Goal: Complete application form

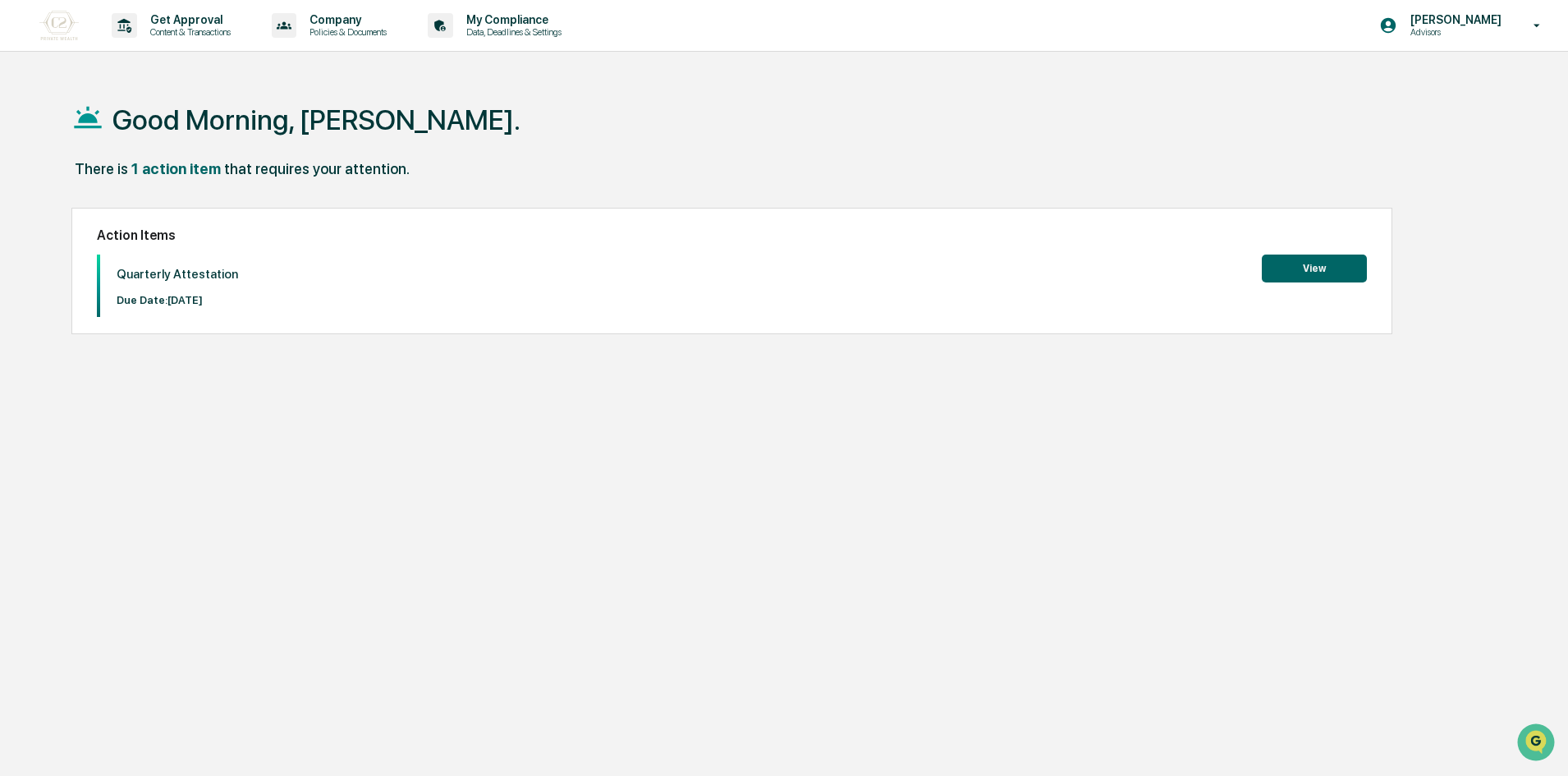
click at [1340, 265] on button "View" at bounding box center [1314, 268] width 105 height 28
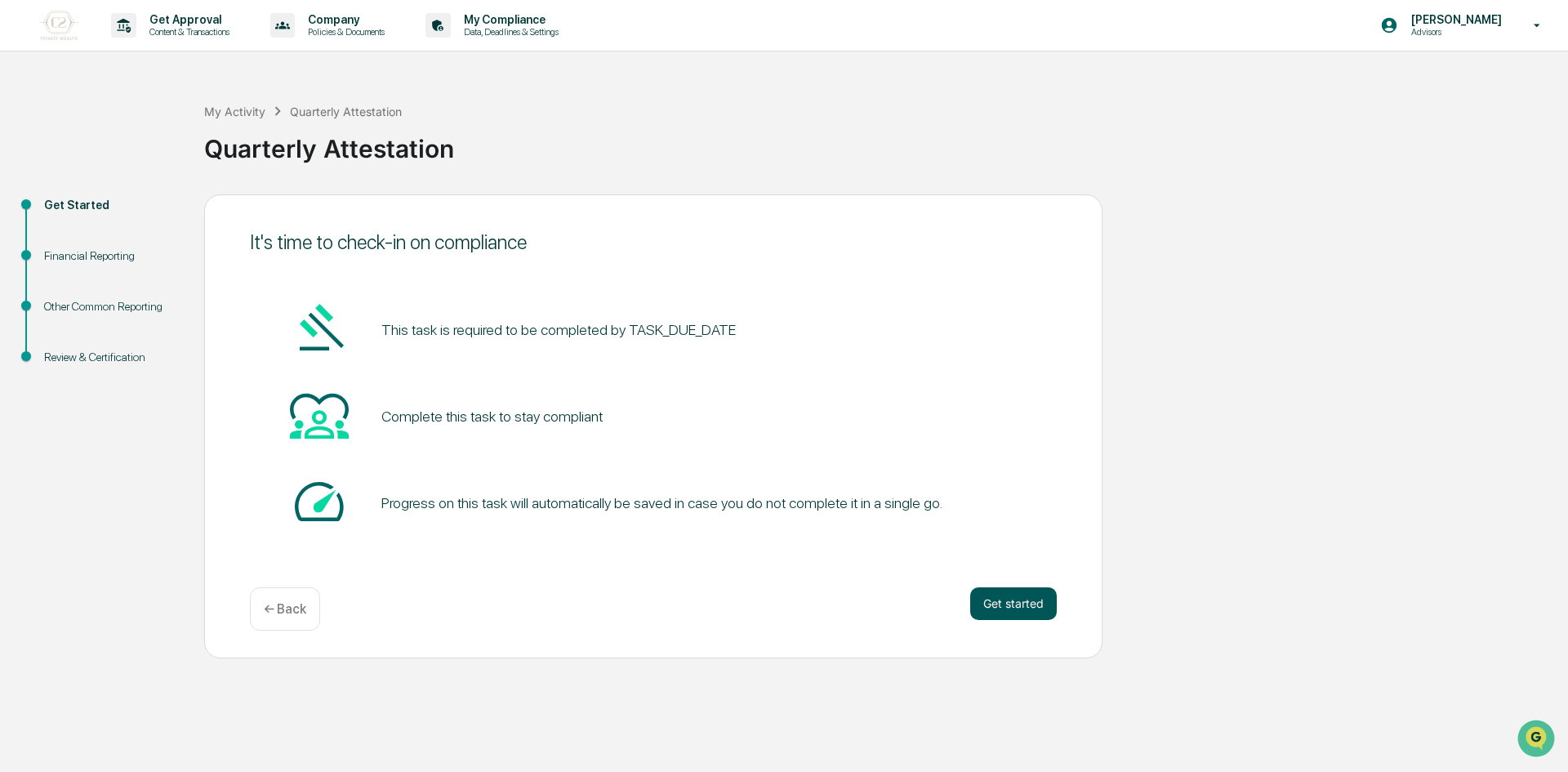
click at [1035, 610] on button "Get started" at bounding box center [1014, 603] width 87 height 32
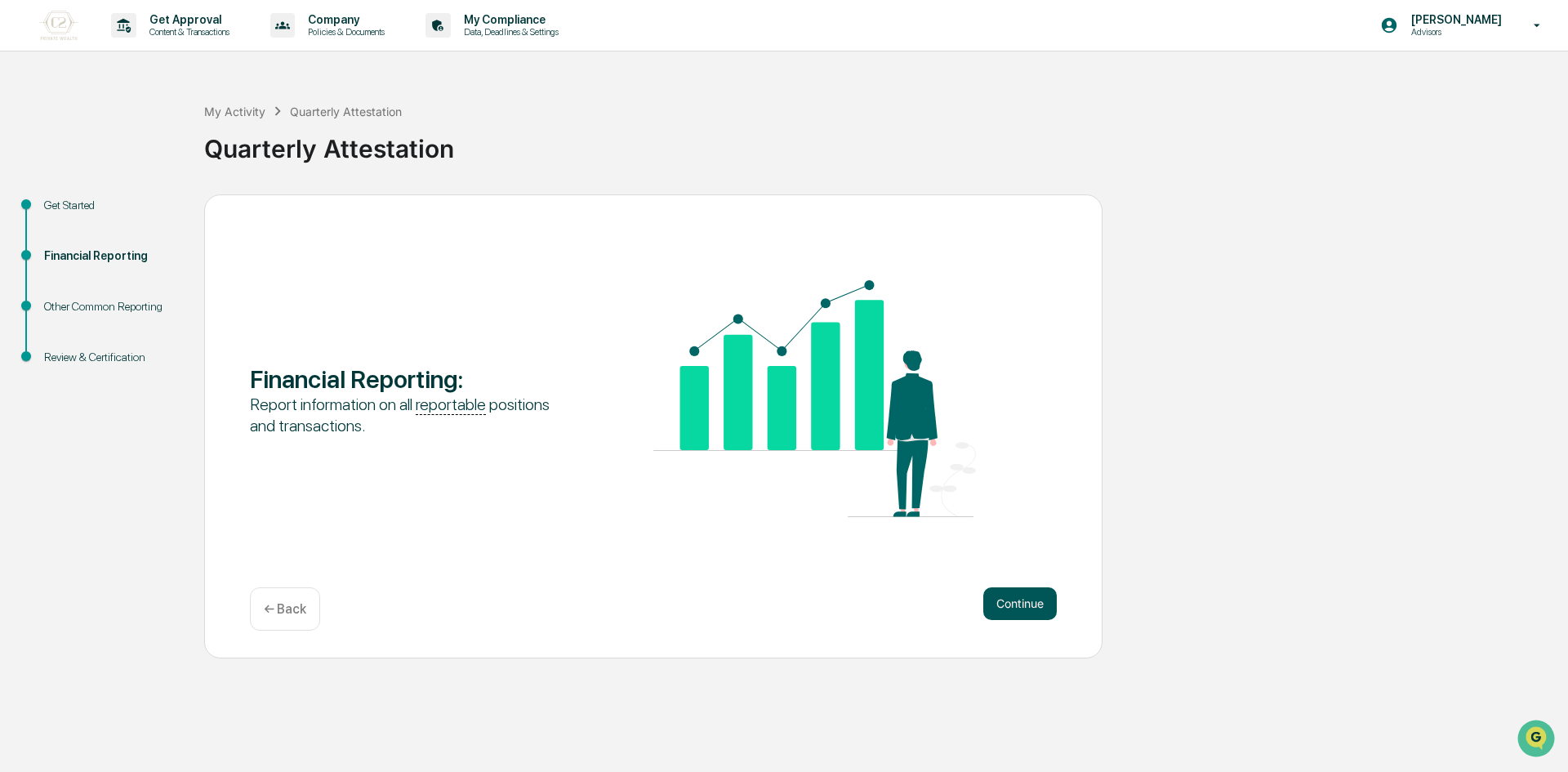
click at [999, 587] on button "Continue" at bounding box center [1019, 603] width 73 height 32
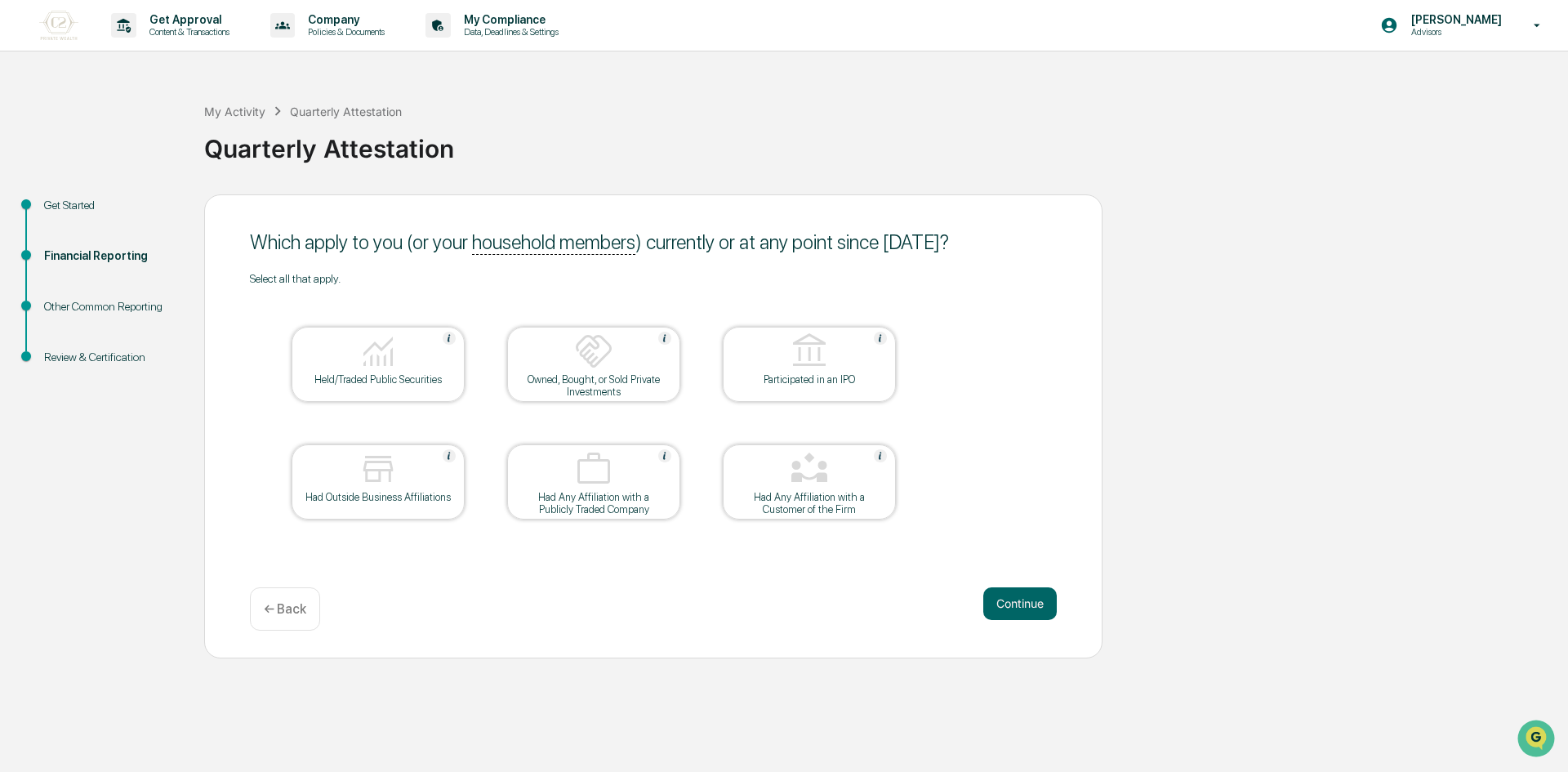
drag, startPoint x: 294, startPoint y: 232, endPoint x: 991, endPoint y: 237, distance: 697.0
click at [964, 263] on div "Which apply to you (or your household members ) currently or at any point since…" at bounding box center [653, 427] width 898 height 464
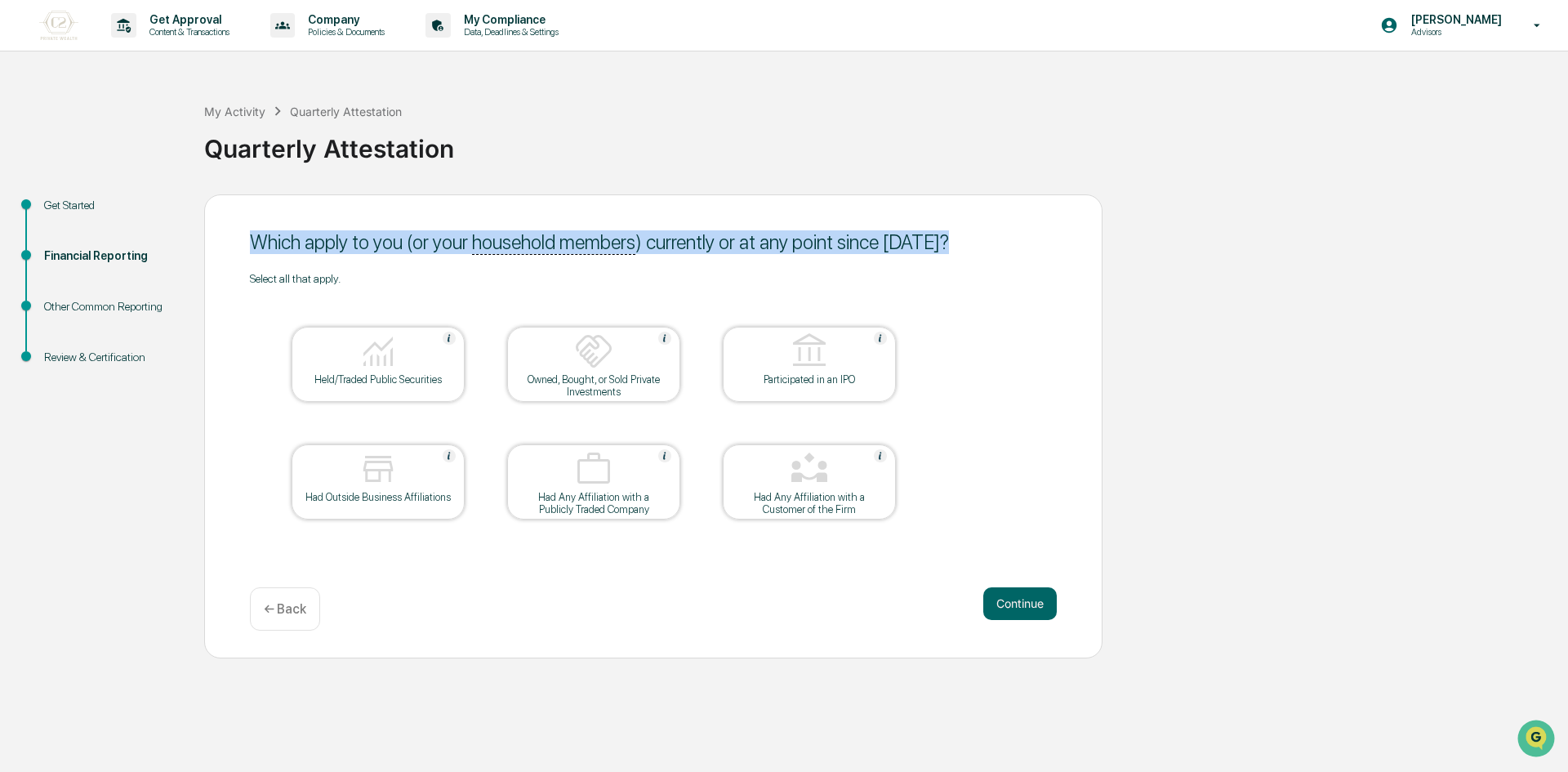
drag, startPoint x: 991, startPoint y: 237, endPoint x: 256, endPoint y: 249, distance: 735.1
click at [256, 249] on div "Which apply to you (or your household members ) currently or at any point since…" at bounding box center [654, 241] width 807 height 24
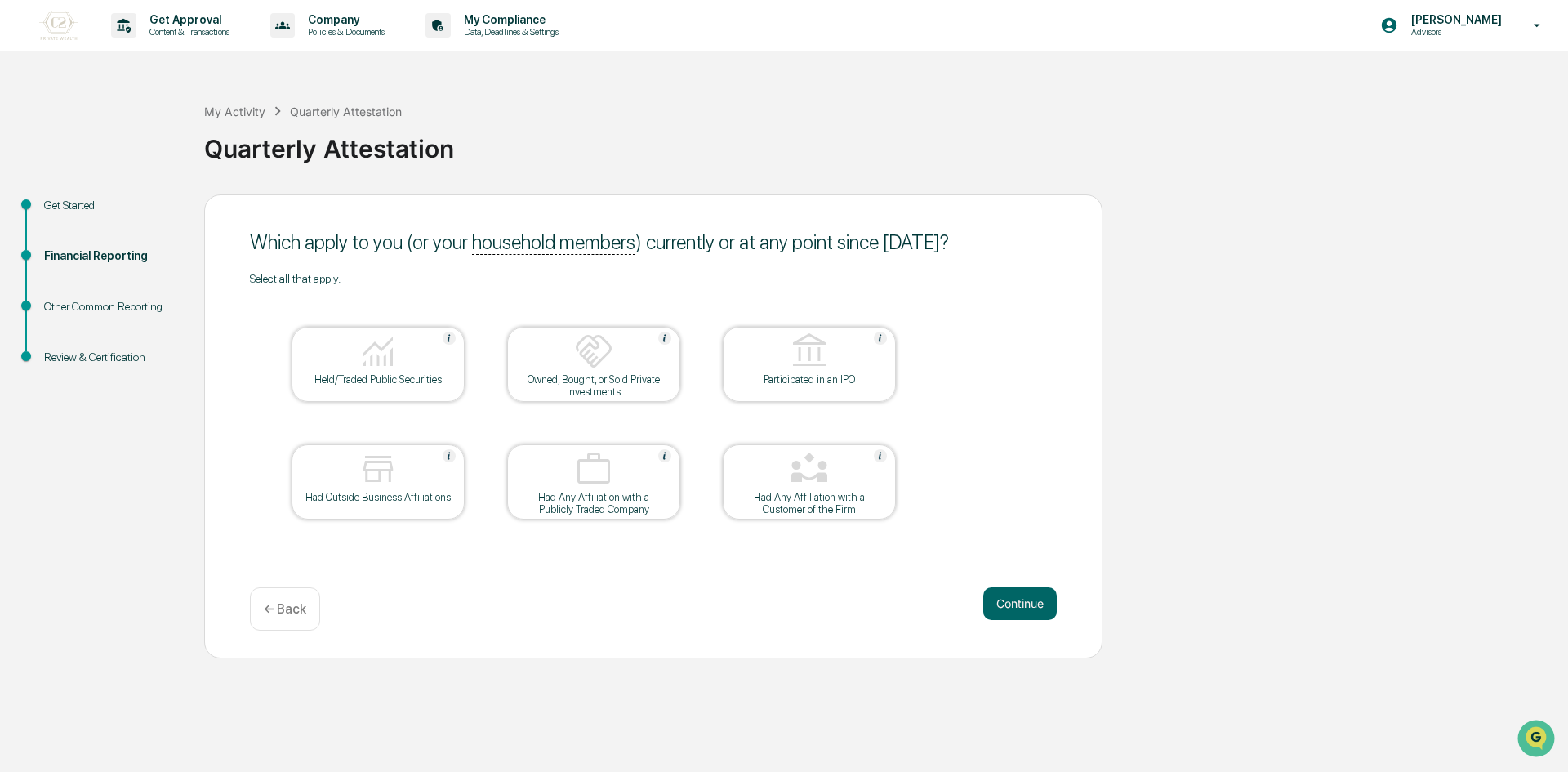
click at [1077, 269] on div "Which apply to you (or your household members ) currently or at any point since…" at bounding box center [653, 427] width 898 height 464
drag, startPoint x: 721, startPoint y: 242, endPoint x: 987, endPoint y: 253, distance: 266.2
click at [951, 255] on div "Which apply to you (or your household members ) currently or at any point since…" at bounding box center [654, 242] width 807 height 40
click at [1012, 253] on div "Which apply to you (or your household members ) currently or at any point since…" at bounding box center [654, 241] width 807 height 24
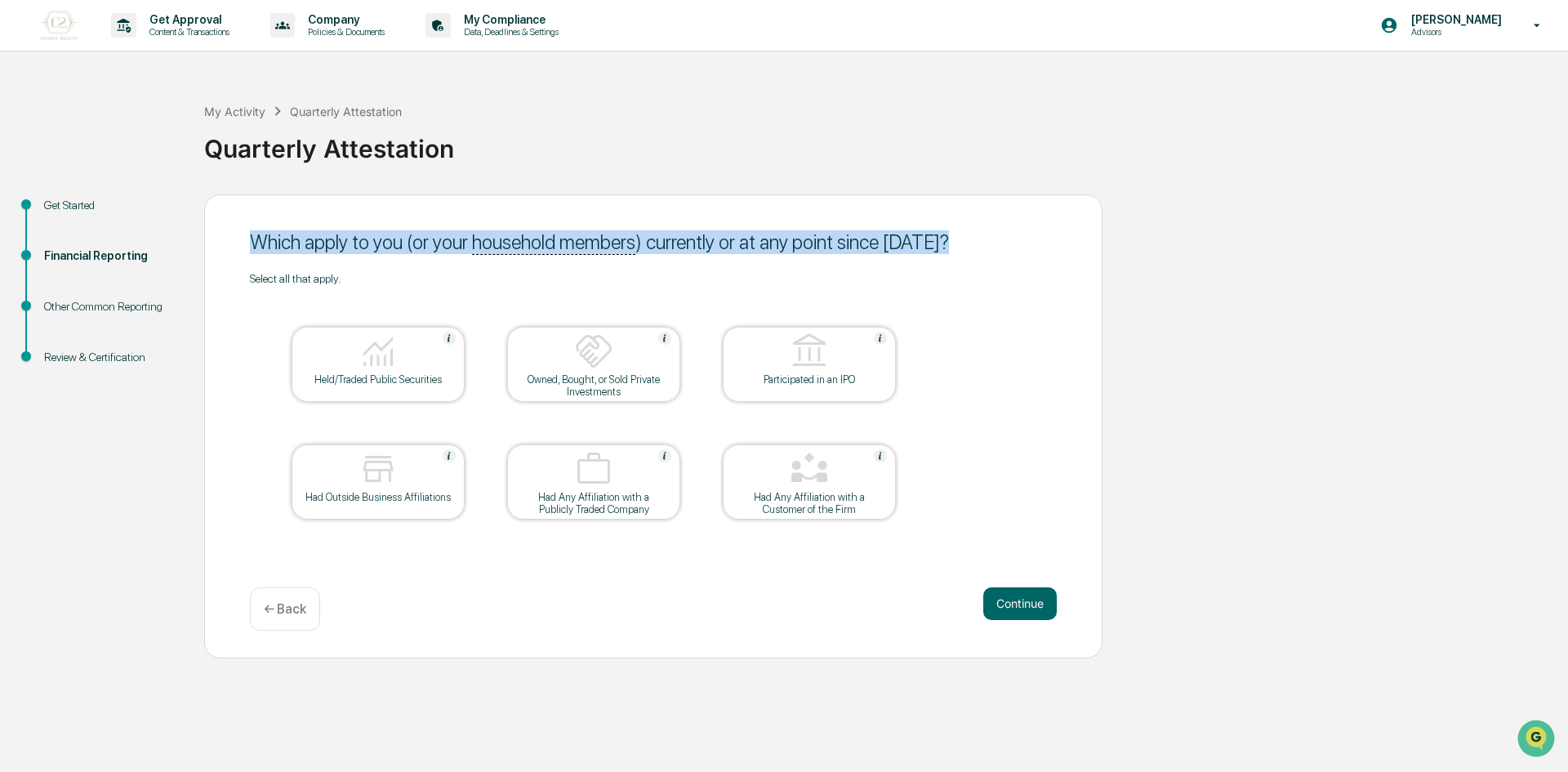
drag, startPoint x: 987, startPoint y: 238, endPoint x: 257, endPoint y: 250, distance: 730.1
click at [257, 250] on div "Which apply to you (or your household members ) currently or at any point since…" at bounding box center [654, 241] width 807 height 24
click at [542, 240] on u "household members" at bounding box center [554, 242] width 163 height 25
drag, startPoint x: 301, startPoint y: 244, endPoint x: 1055, endPoint y: 244, distance: 754.0
click at [1055, 244] on div "Which apply to you (or your household members ) currently or at any point since…" at bounding box center [654, 241] width 807 height 24
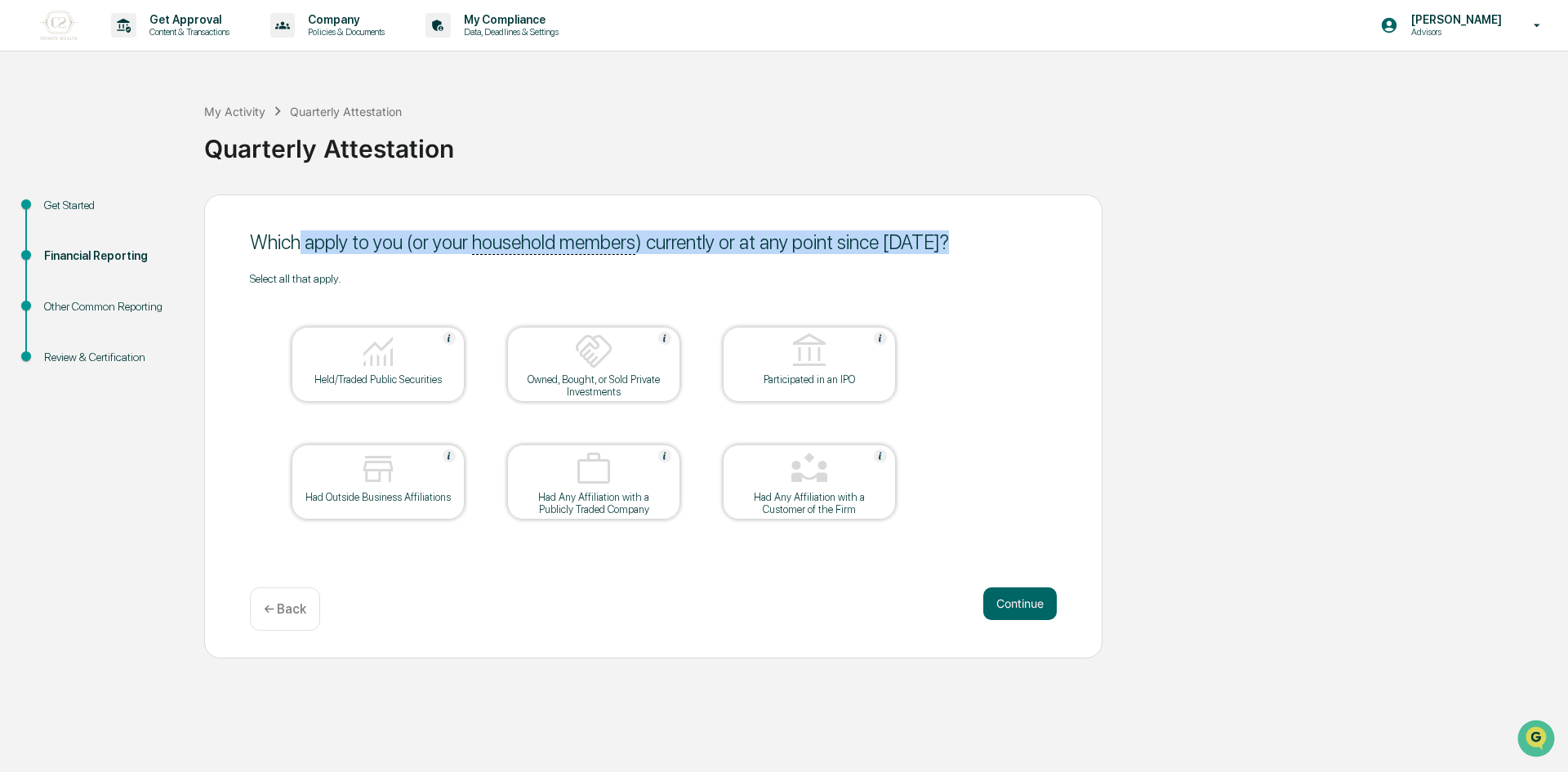
click at [1060, 246] on div "Which apply to you (or your household members ) currently or at any point since…" at bounding box center [653, 427] width 898 height 464
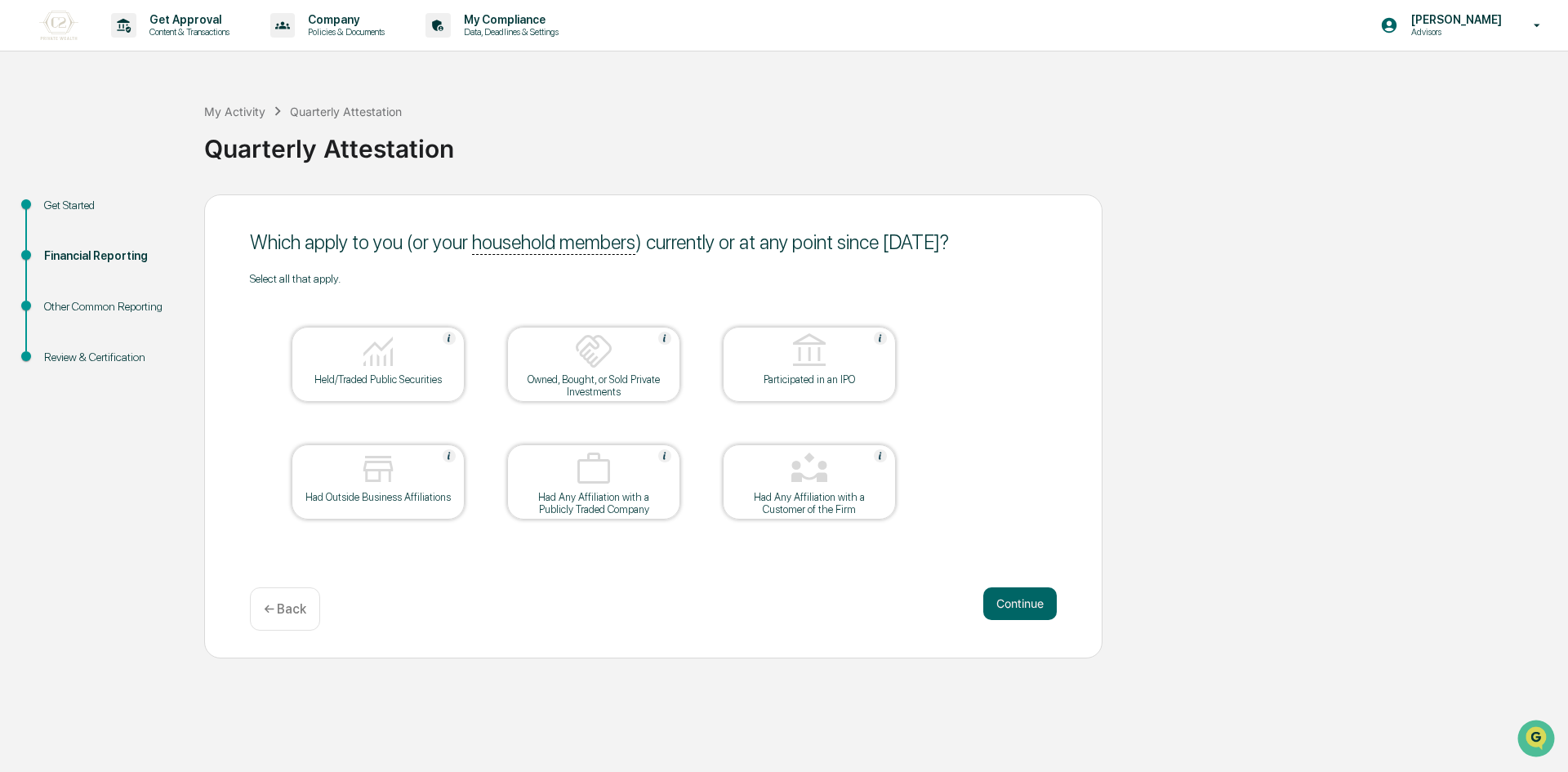
click at [382, 371] on div at bounding box center [378, 352] width 163 height 42
click at [1040, 598] on button "Continue" at bounding box center [1019, 603] width 73 height 32
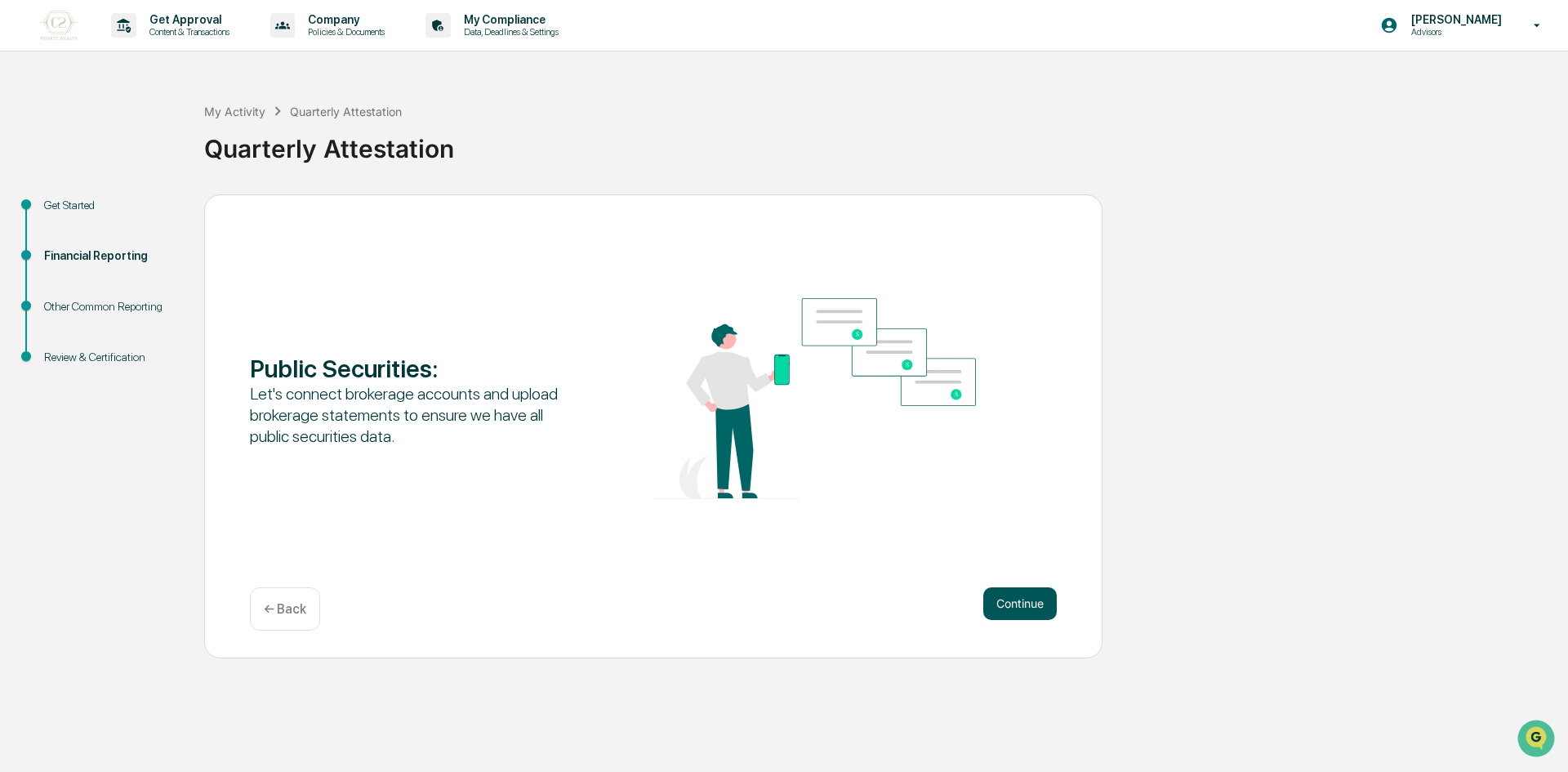
click at [1034, 595] on button "Continue" at bounding box center [1019, 603] width 73 height 32
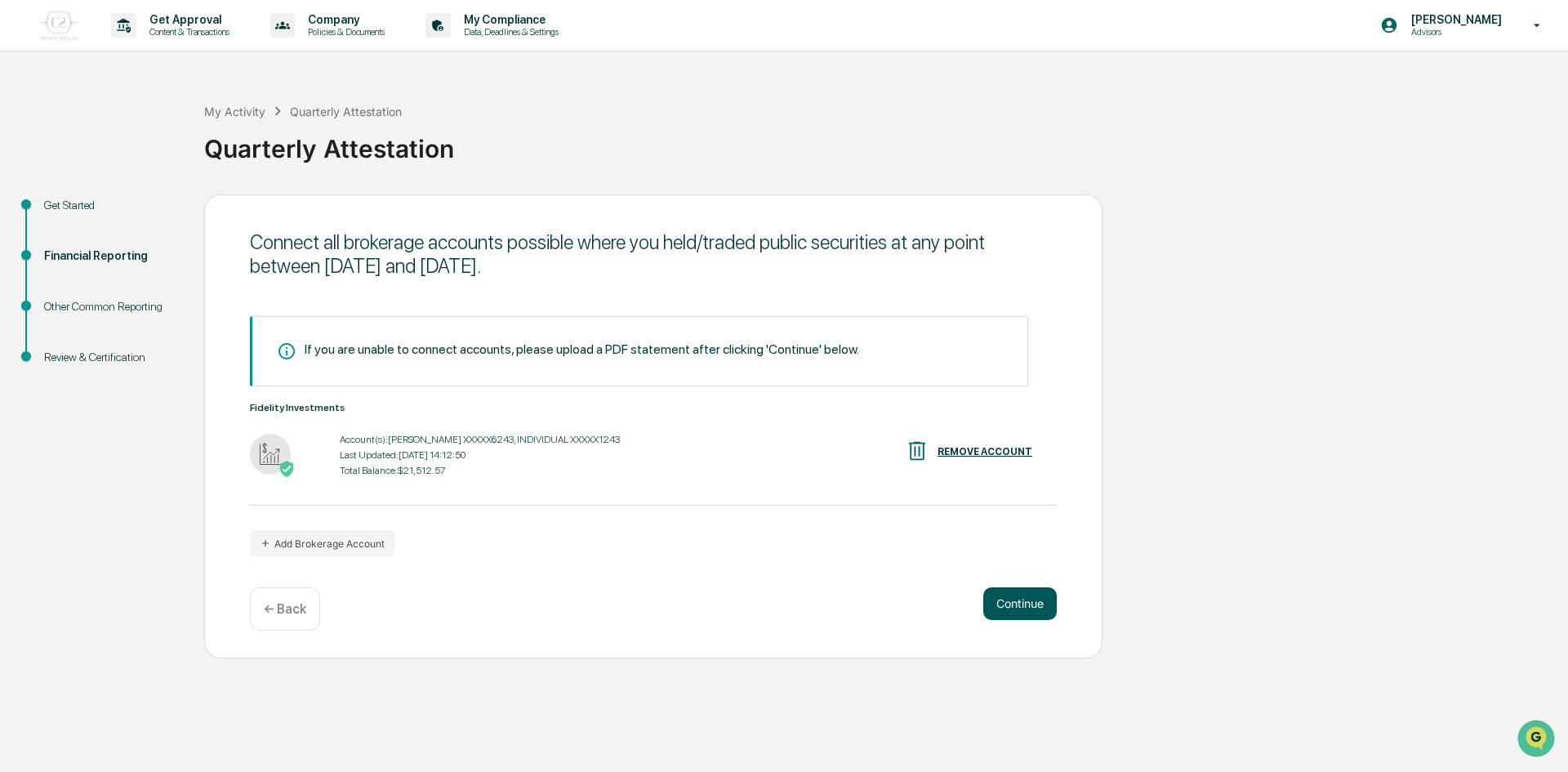
click at [1030, 596] on button "Continue" at bounding box center [1019, 603] width 73 height 32
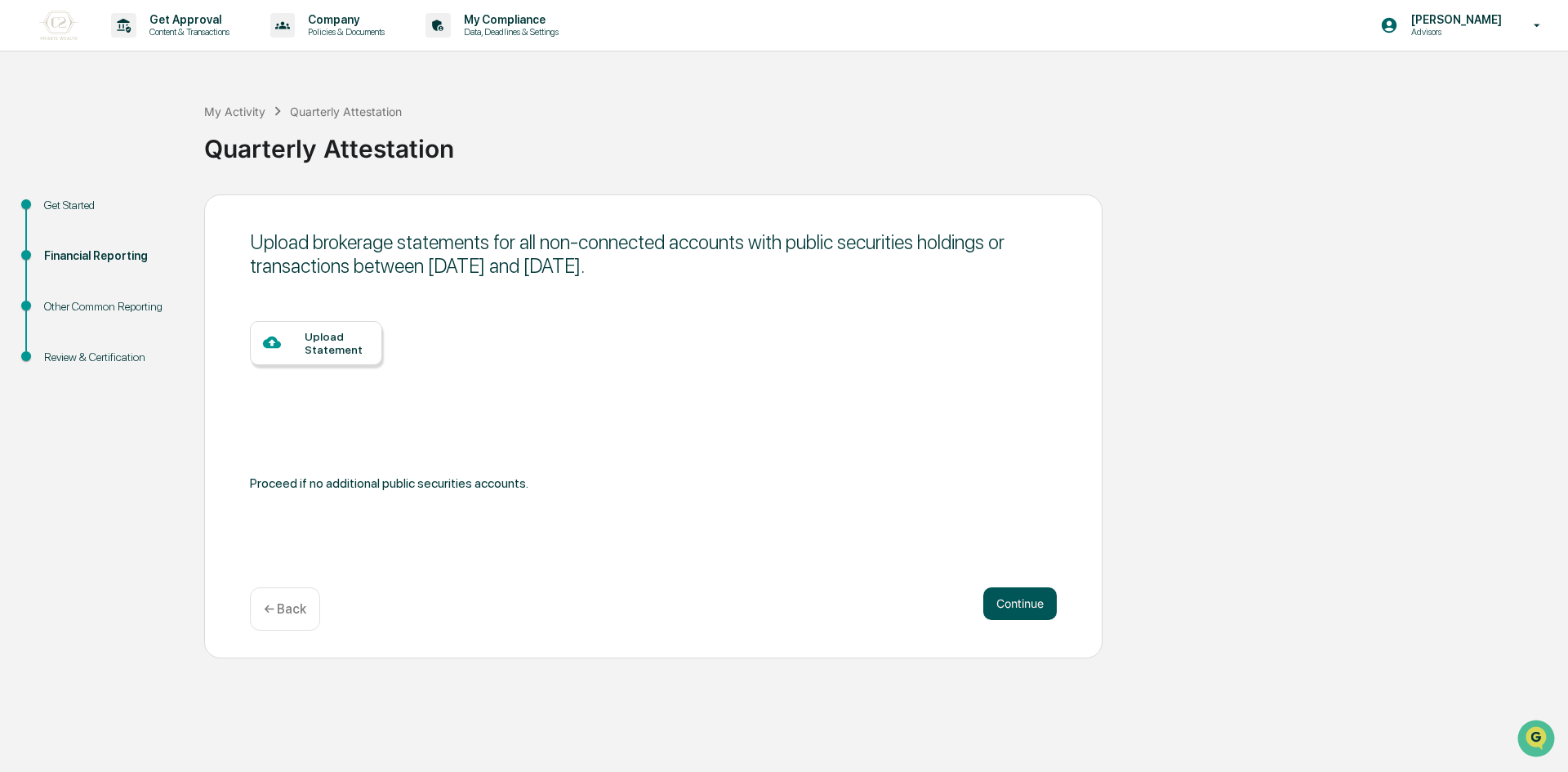
click at [1028, 600] on button "Continue" at bounding box center [1019, 603] width 73 height 32
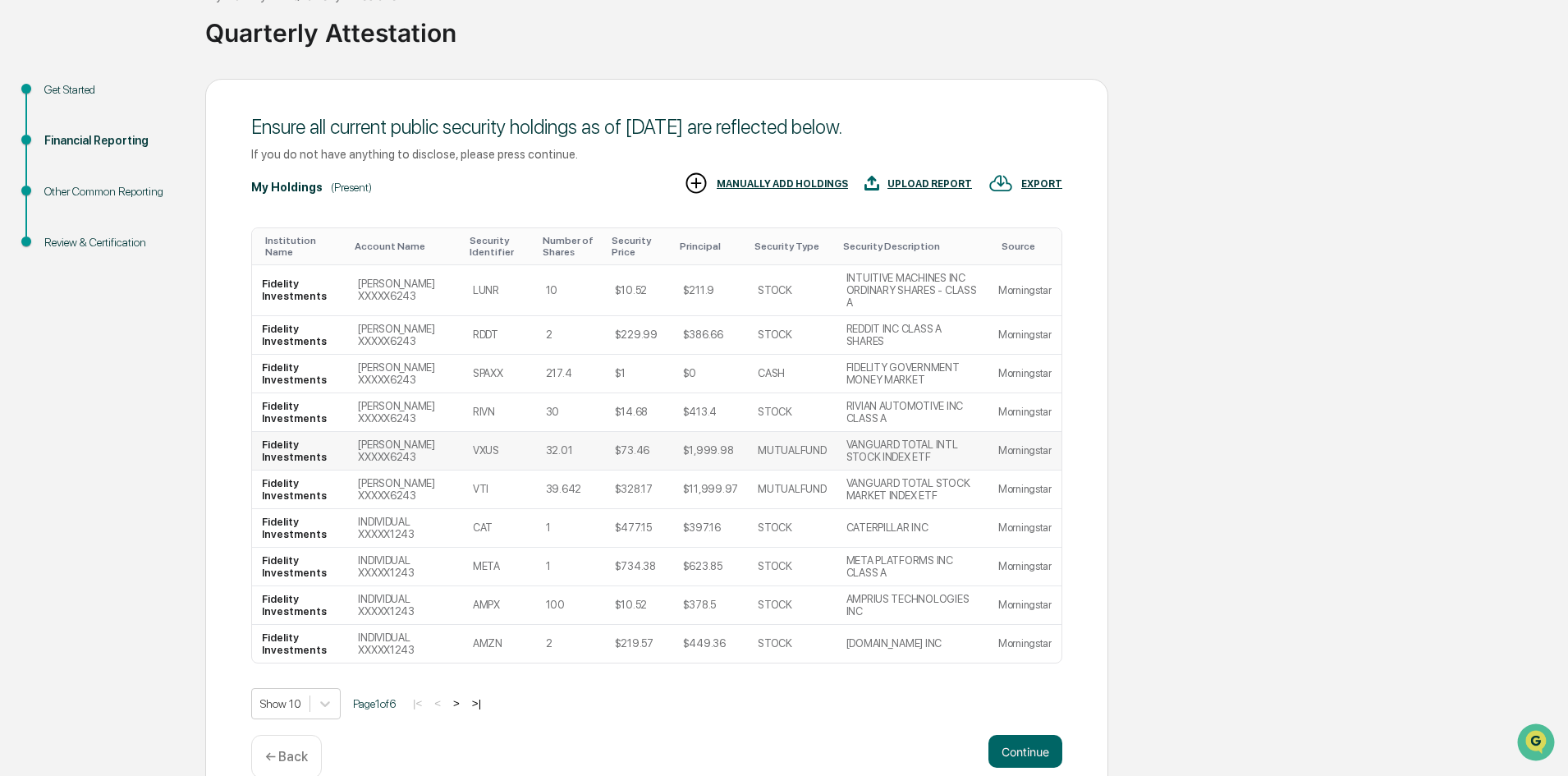
scroll to position [134, 0]
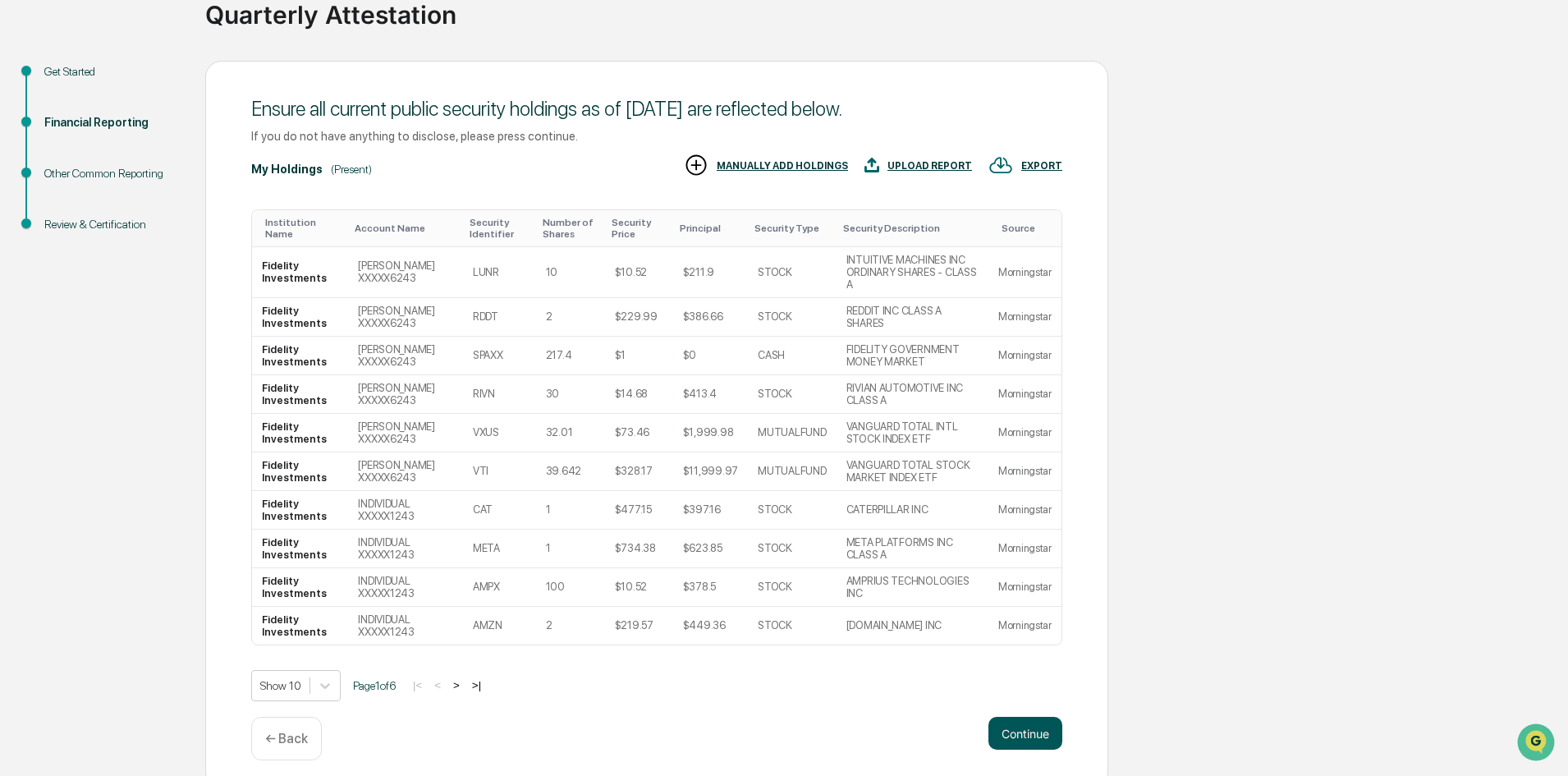
click at [1026, 717] on button "Continue" at bounding box center [1024, 733] width 74 height 33
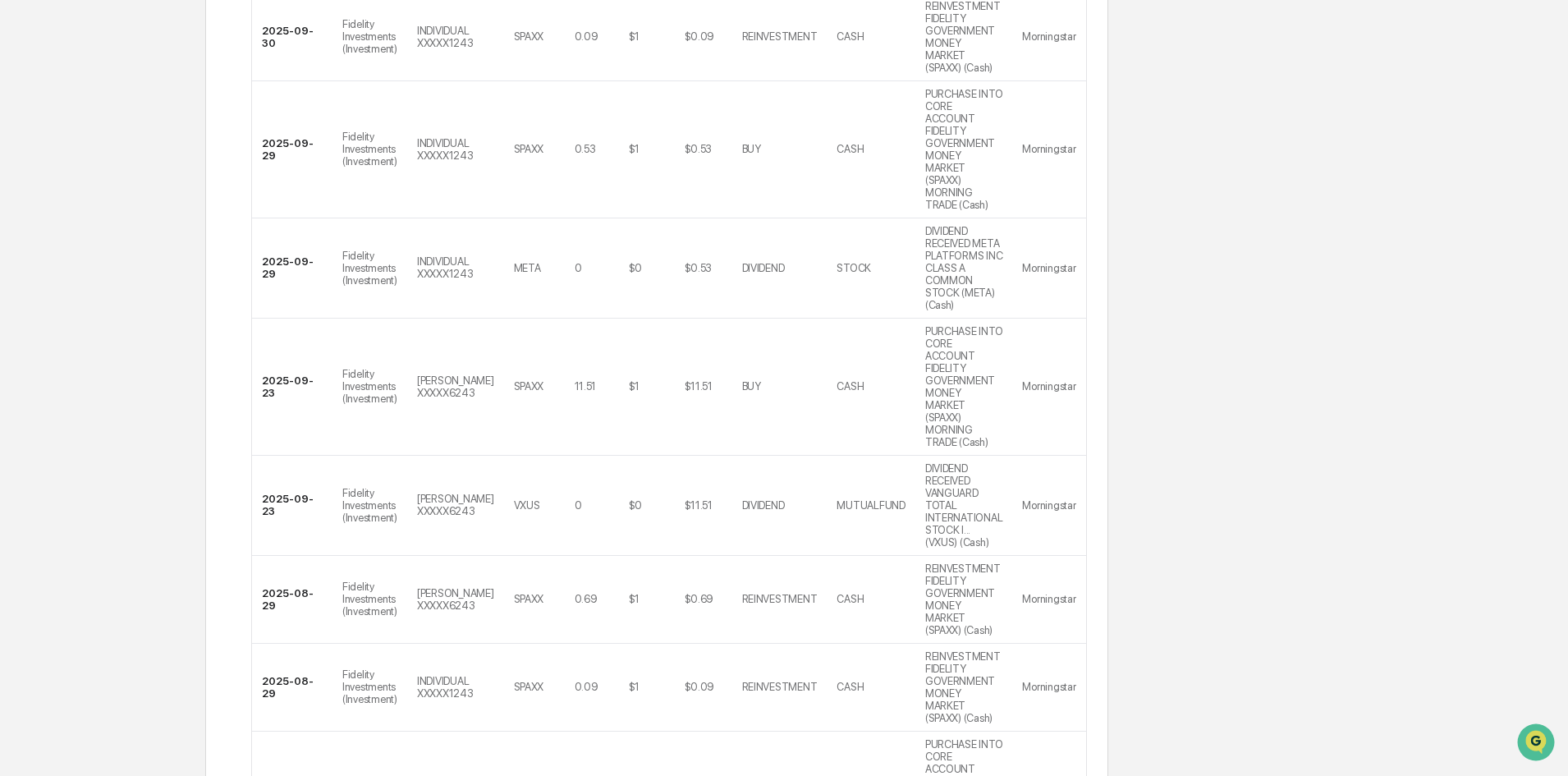
scroll to position [601, 0]
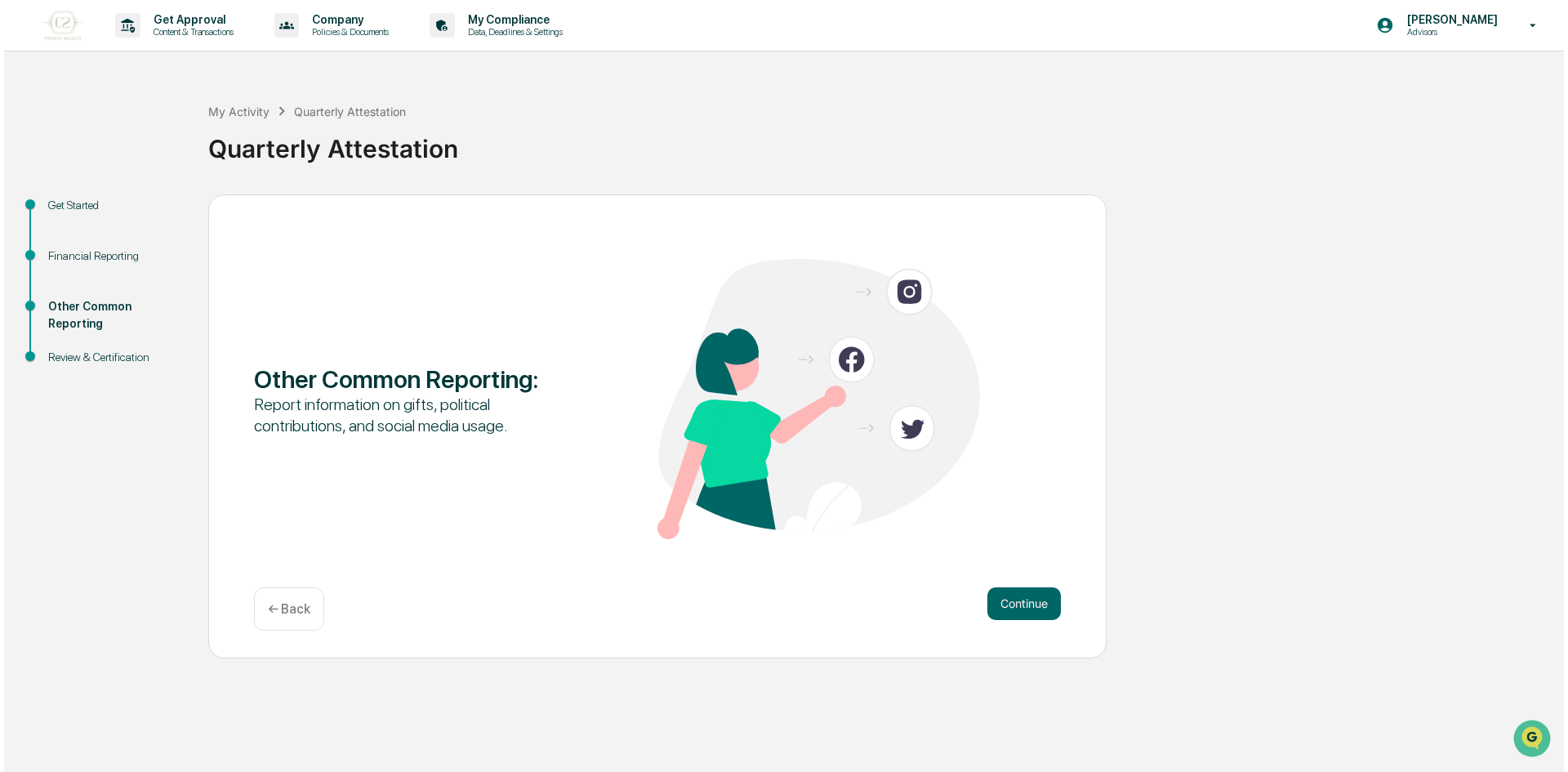
scroll to position [0, 0]
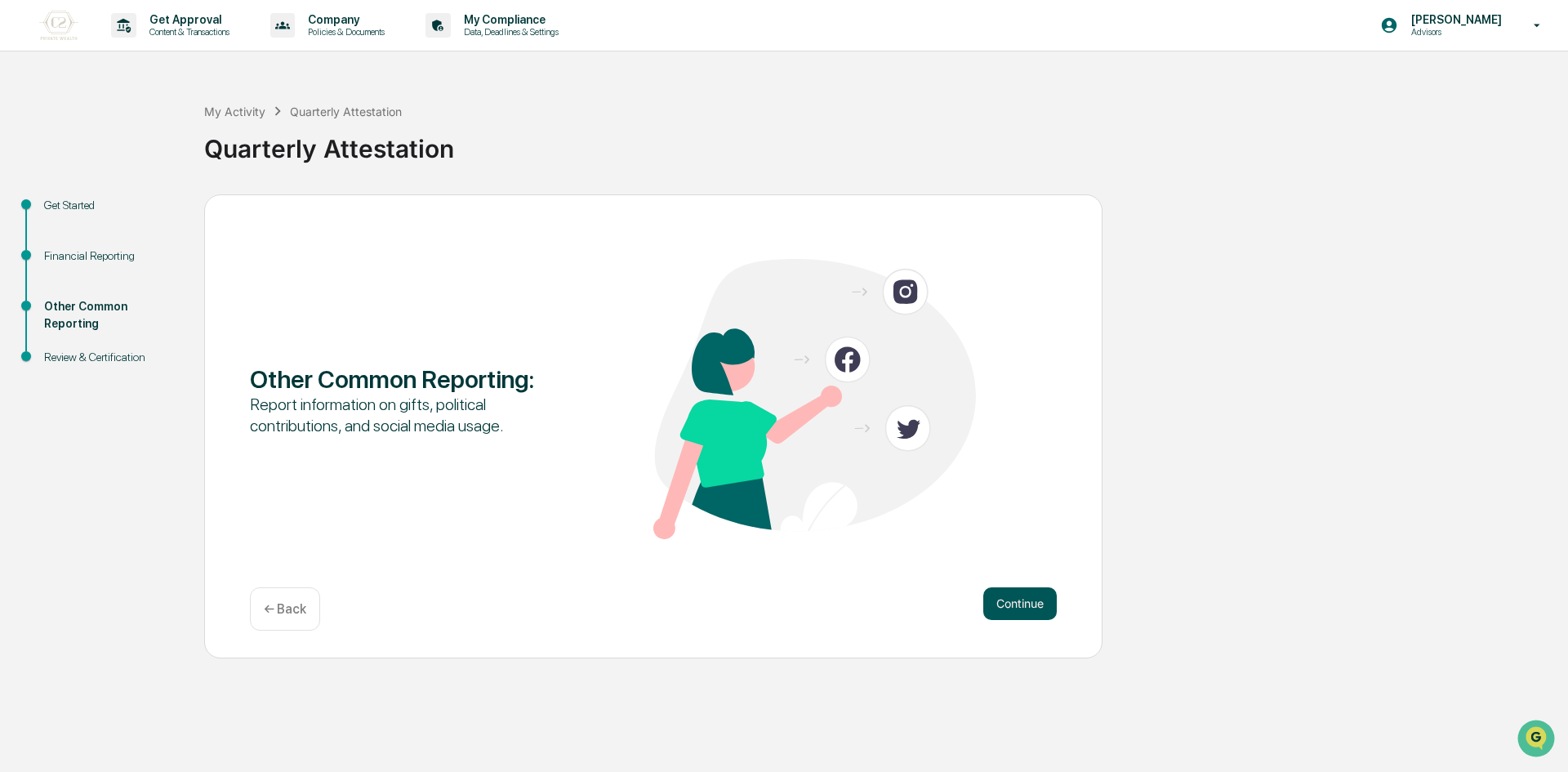
click at [1025, 602] on button "Continue" at bounding box center [1019, 603] width 73 height 32
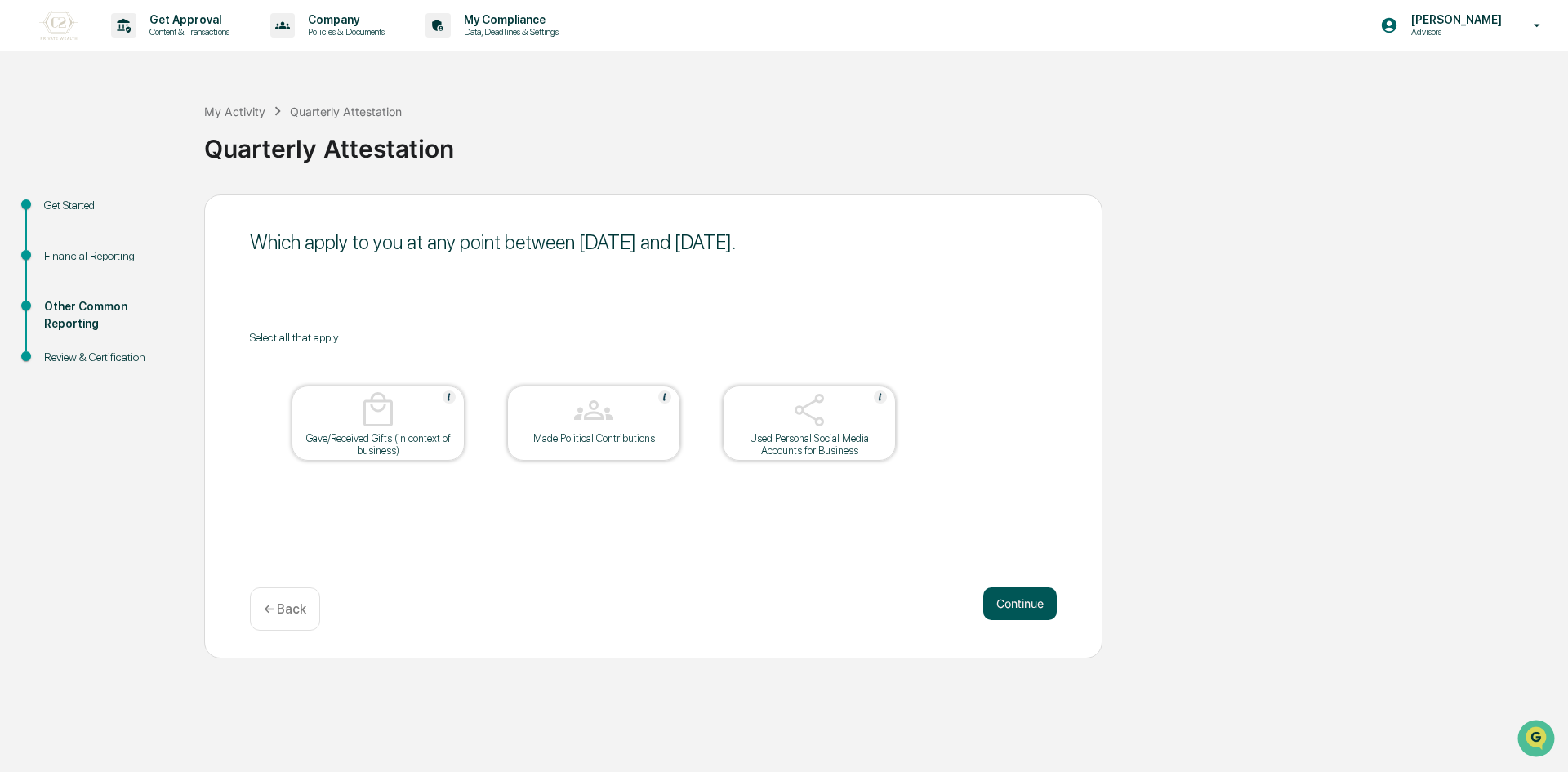
click at [1040, 601] on button "Continue" at bounding box center [1019, 603] width 73 height 32
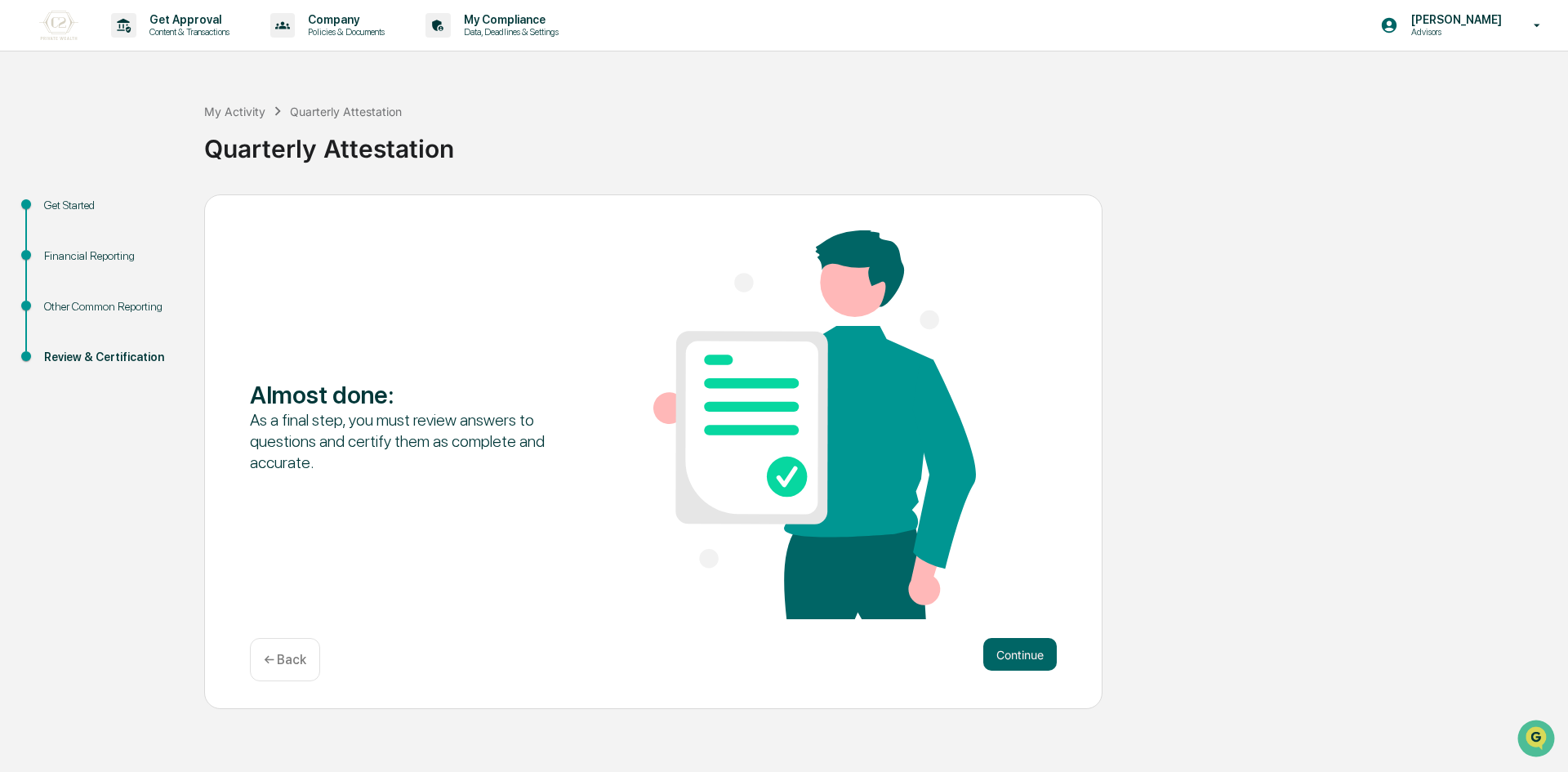
click at [1010, 636] on div "Almost done : As a final step, you must review answers to questions and certify…" at bounding box center [653, 452] width 898 height 515
click at [1011, 652] on button "Continue" at bounding box center [1019, 654] width 73 height 32
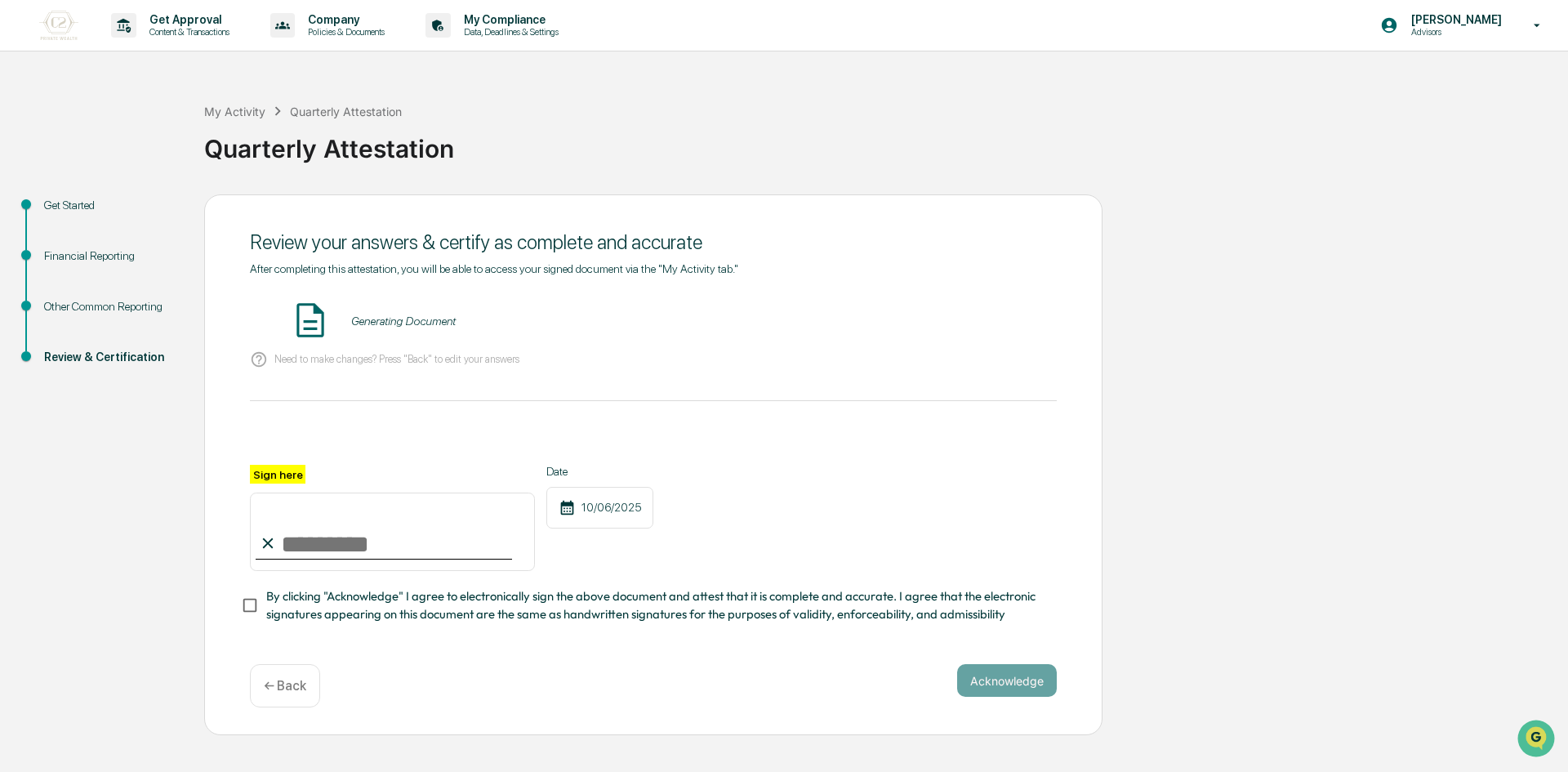
click at [368, 549] on input "Sign here" at bounding box center [392, 532] width 285 height 78
click at [317, 542] on input "*********" at bounding box center [392, 532] width 285 height 78
type input "*********"
click at [974, 684] on button "Acknowledge" at bounding box center [1007, 680] width 99 height 32
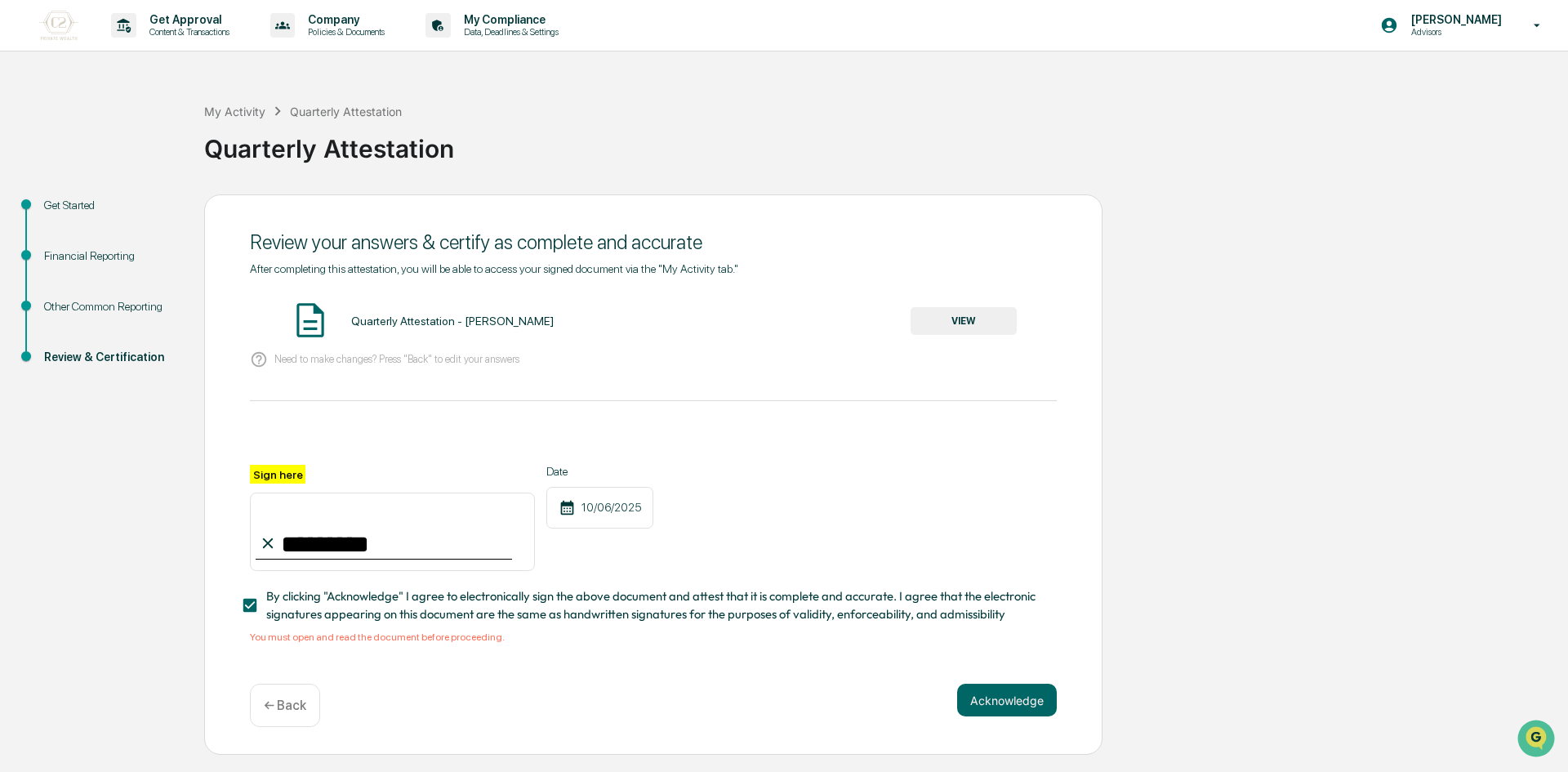
click at [299, 529] on input "*********" at bounding box center [392, 532] width 285 height 78
drag, startPoint x: 327, startPoint y: 522, endPoint x: 198, endPoint y: 533, distance: 129.5
click at [198, 533] on div "Get Started Financial Reporting Other Common Reporting Review & Certification R…" at bounding box center [784, 475] width 1552 height 561
click at [417, 323] on div "Quarterly Attestation - [PERSON_NAME]" at bounding box center [452, 322] width 202 height 13
click at [943, 308] on button "VIEW" at bounding box center [963, 321] width 106 height 28
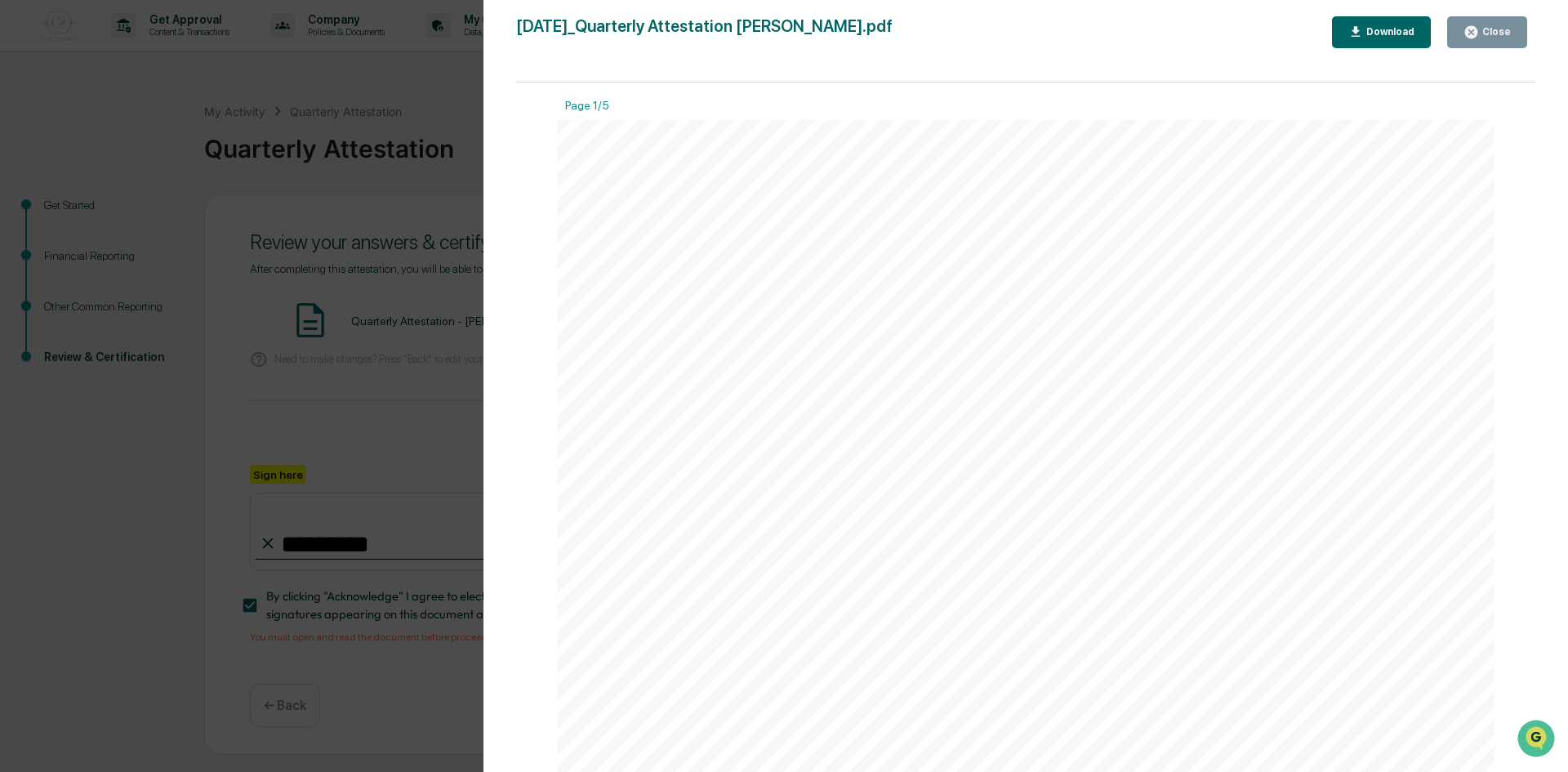
click at [1482, 48] on div "[DATE]_Quarterly Attestation [PERSON_NAME].pdf Close Download Page 1/5 [DATE] C…" at bounding box center [1026, 402] width 1019 height 772
click at [1485, 33] on div "Close" at bounding box center [1495, 31] width 31 height 11
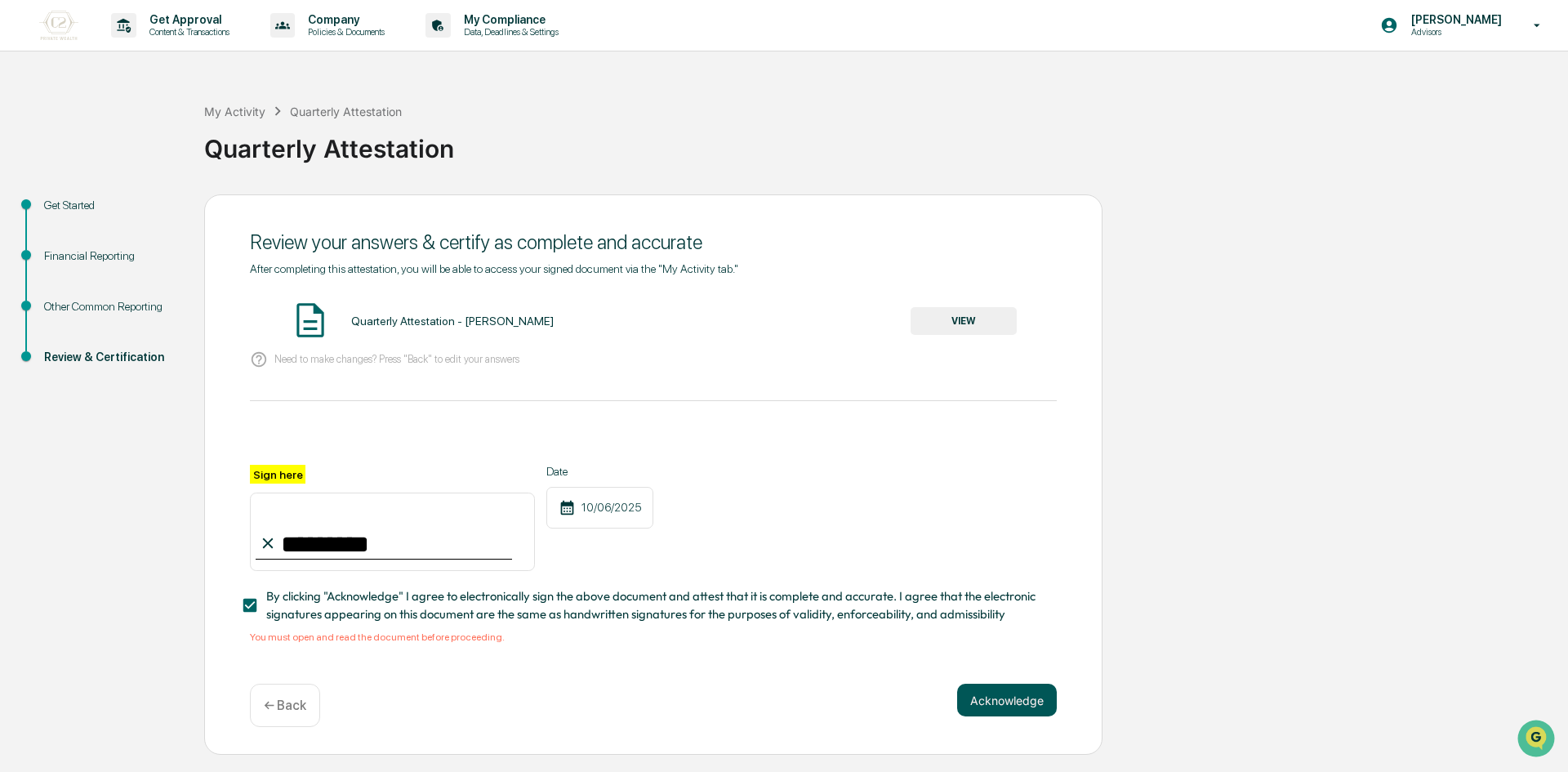
click at [1032, 707] on button "Acknowledge" at bounding box center [1007, 699] width 99 height 32
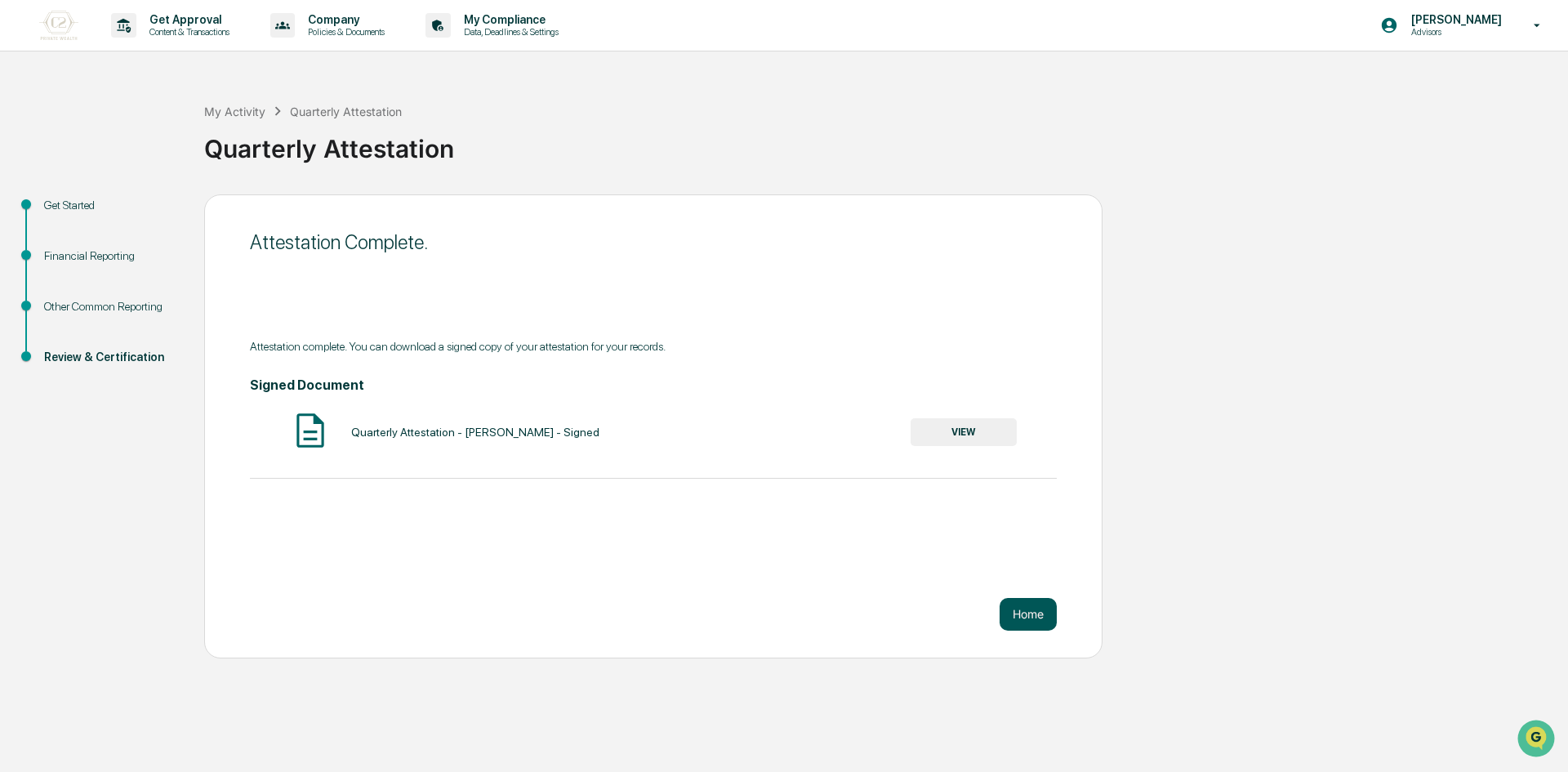
click at [1033, 609] on button "Home" at bounding box center [1029, 614] width 57 height 32
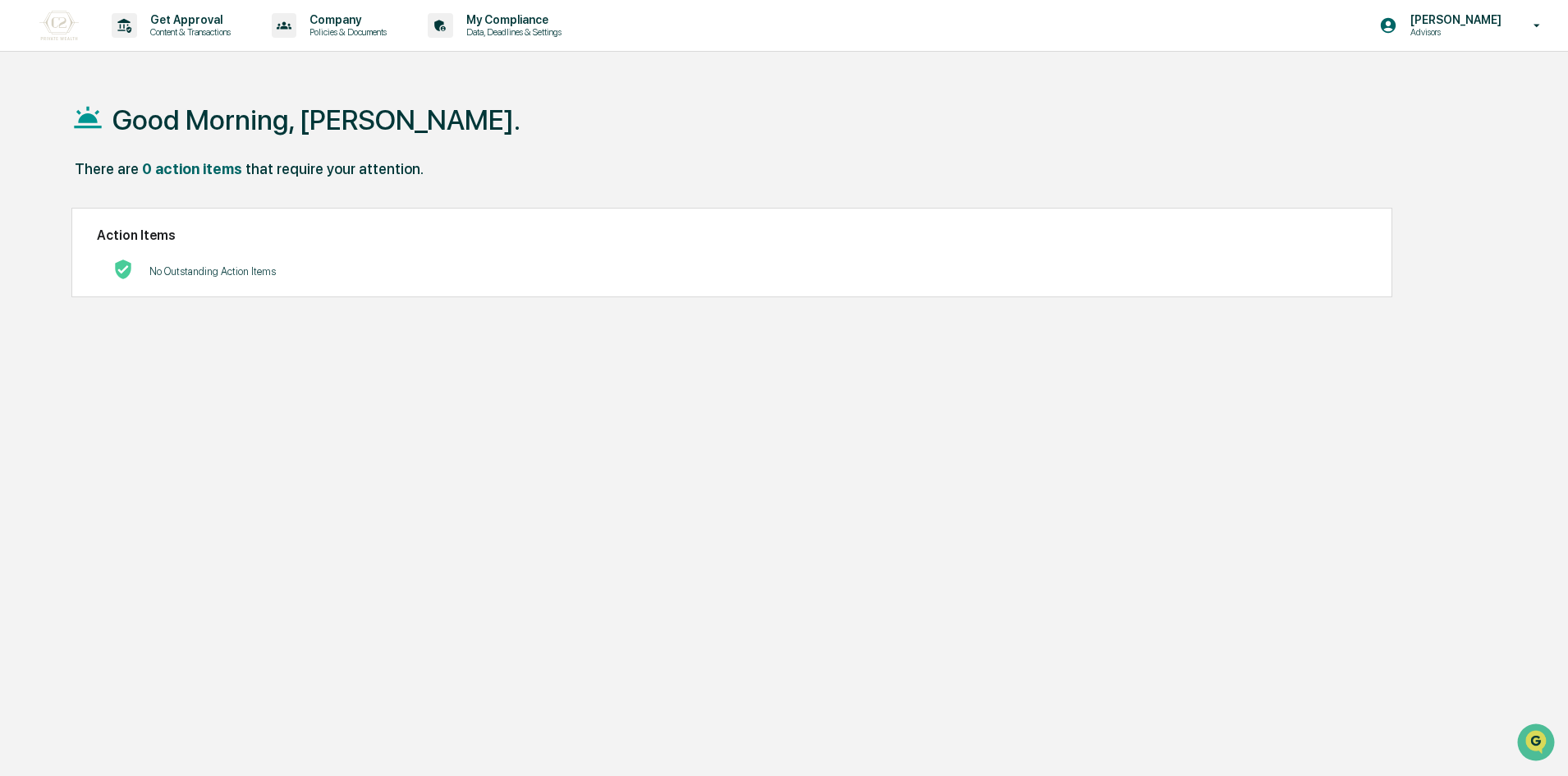
click at [71, 23] on img at bounding box center [59, 25] width 39 height 30
